Goal: Information Seeking & Learning: Learn about a topic

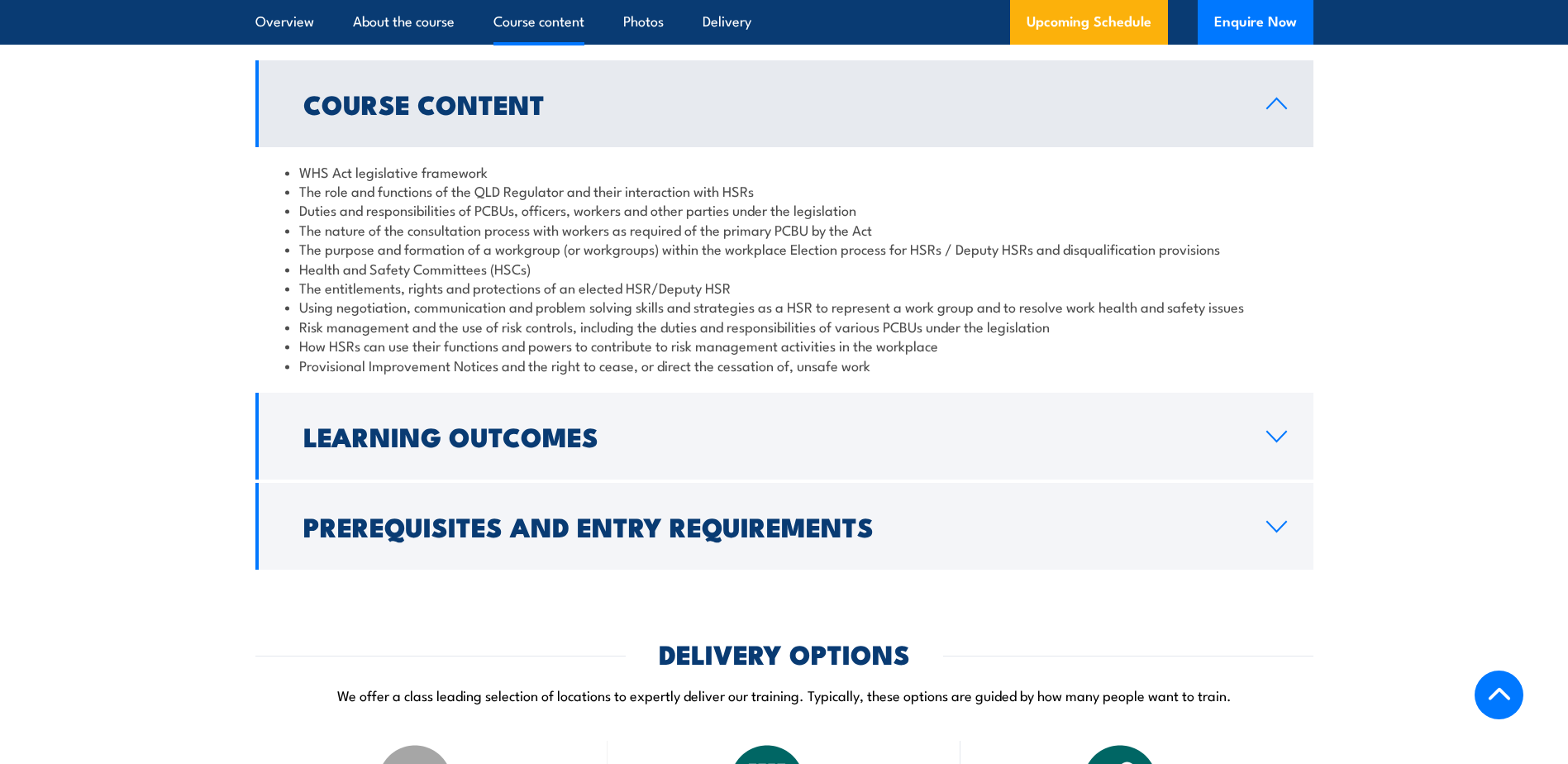
scroll to position [1570, 0]
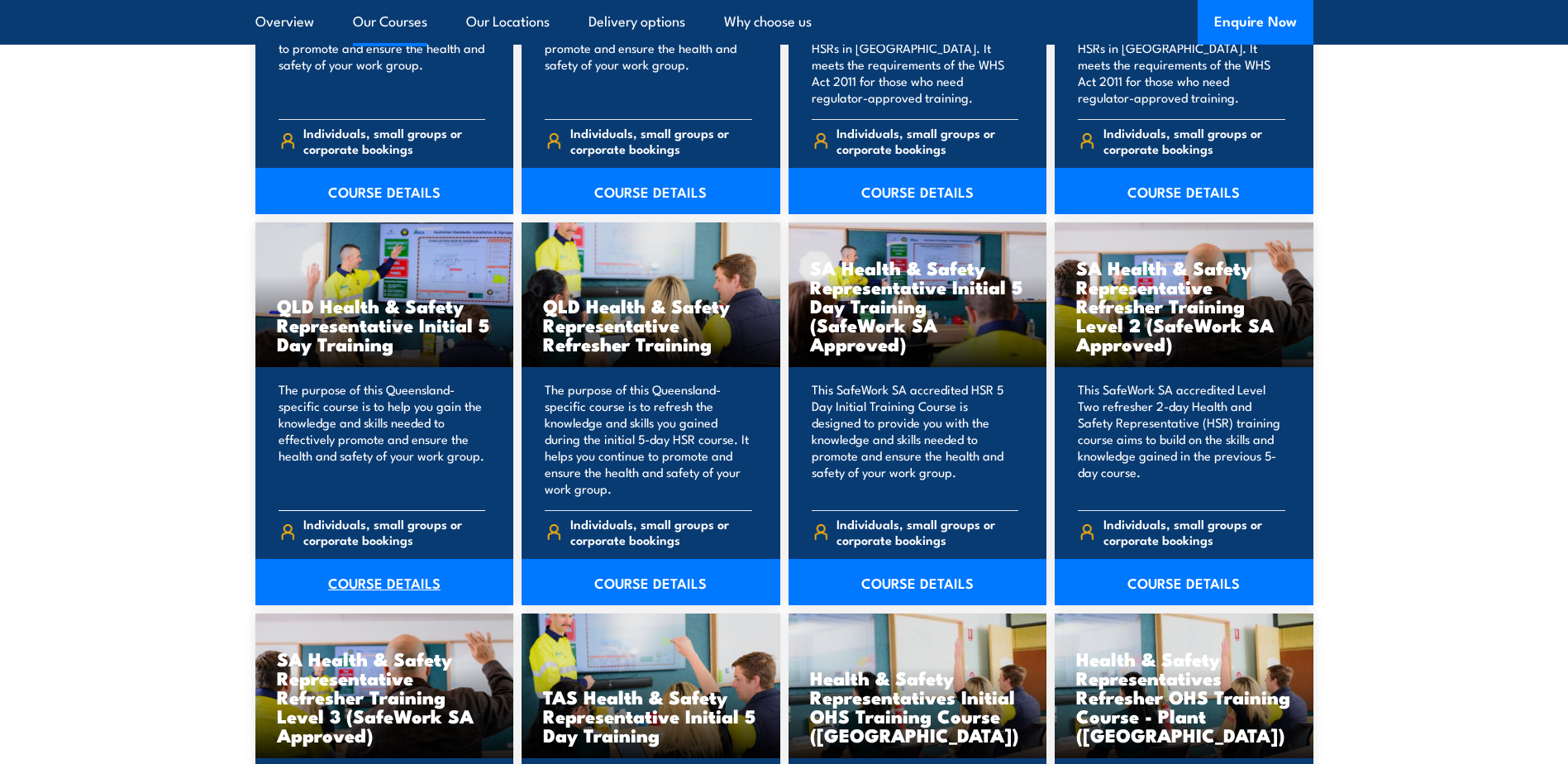
click at [383, 576] on link "COURSE DETAILS" at bounding box center [384, 582] width 259 height 46
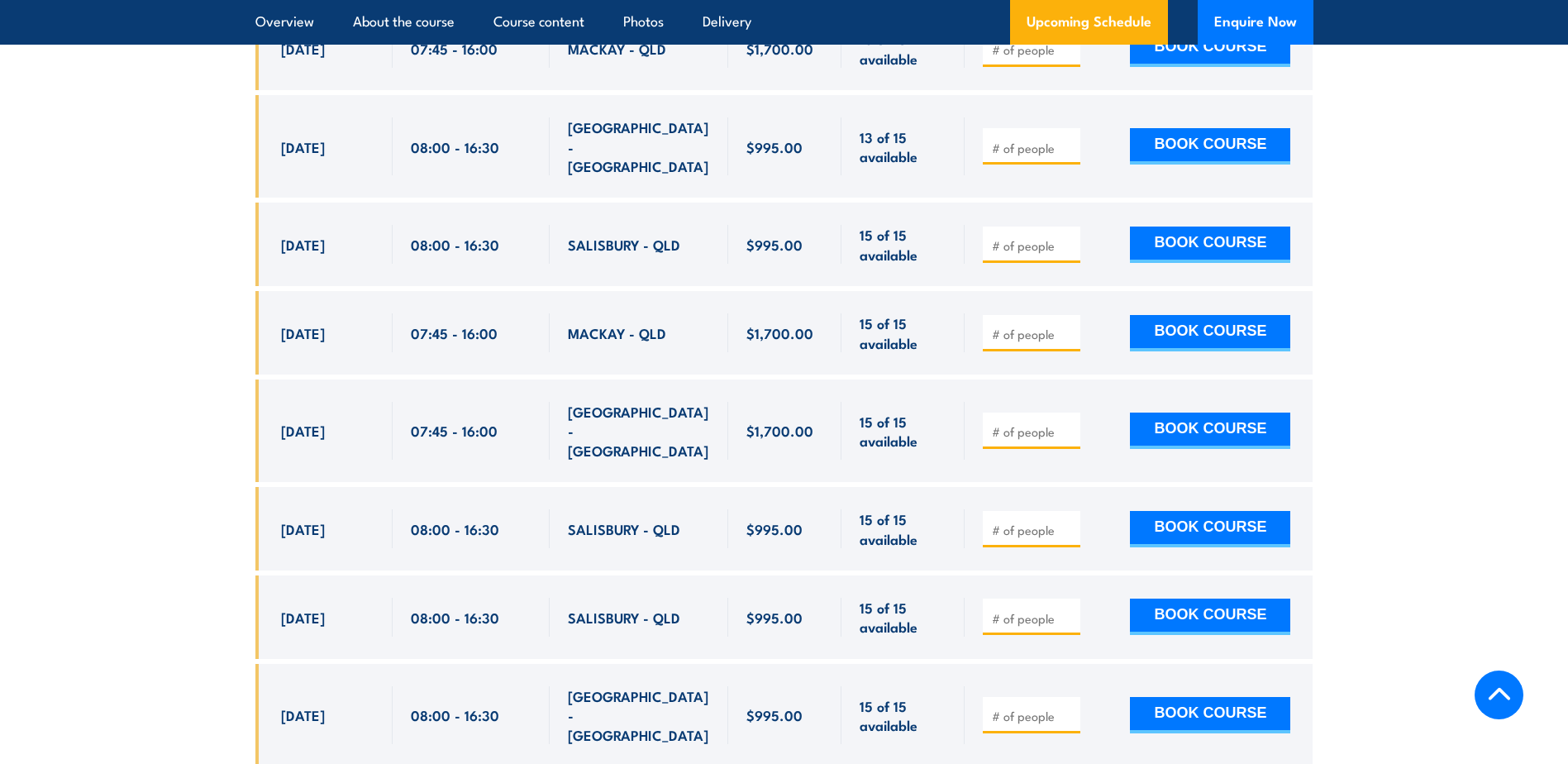
scroll to position [3822, 0]
